Goal: Find specific page/section

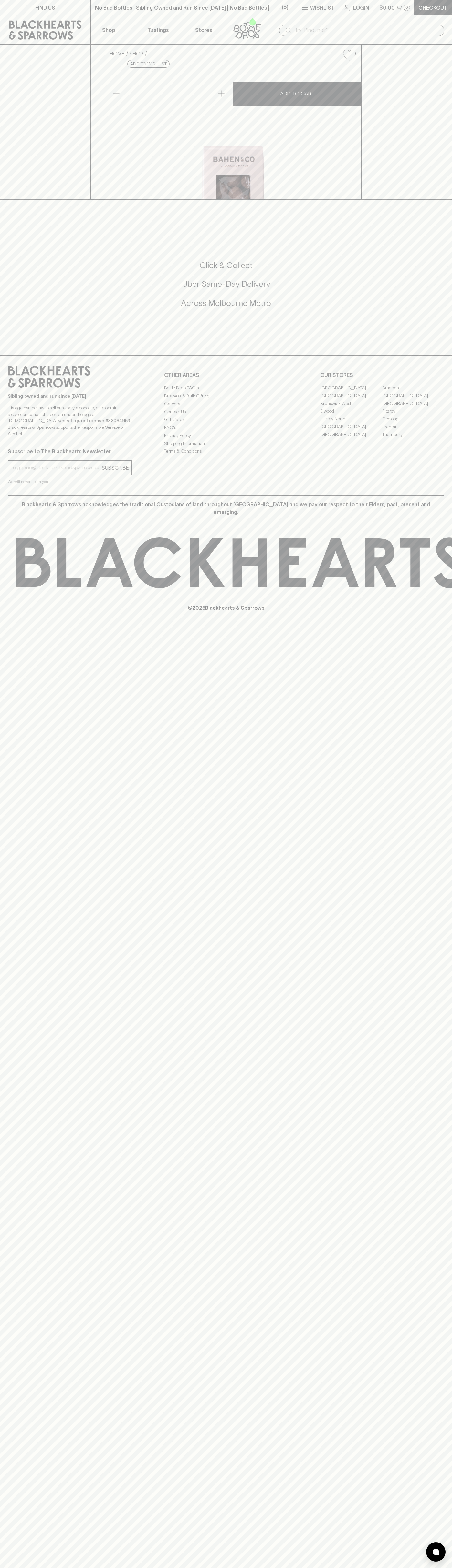
click at [210, 24] on link "Stores" at bounding box center [203, 30] width 45 height 29
click at [56, 1567] on html "FIND US | No Bad Bottles | Sibling Owned and Run Since 2006 | No Bad Bottles | …" at bounding box center [226, 784] width 452 height 1568
